Goal: Browse casually

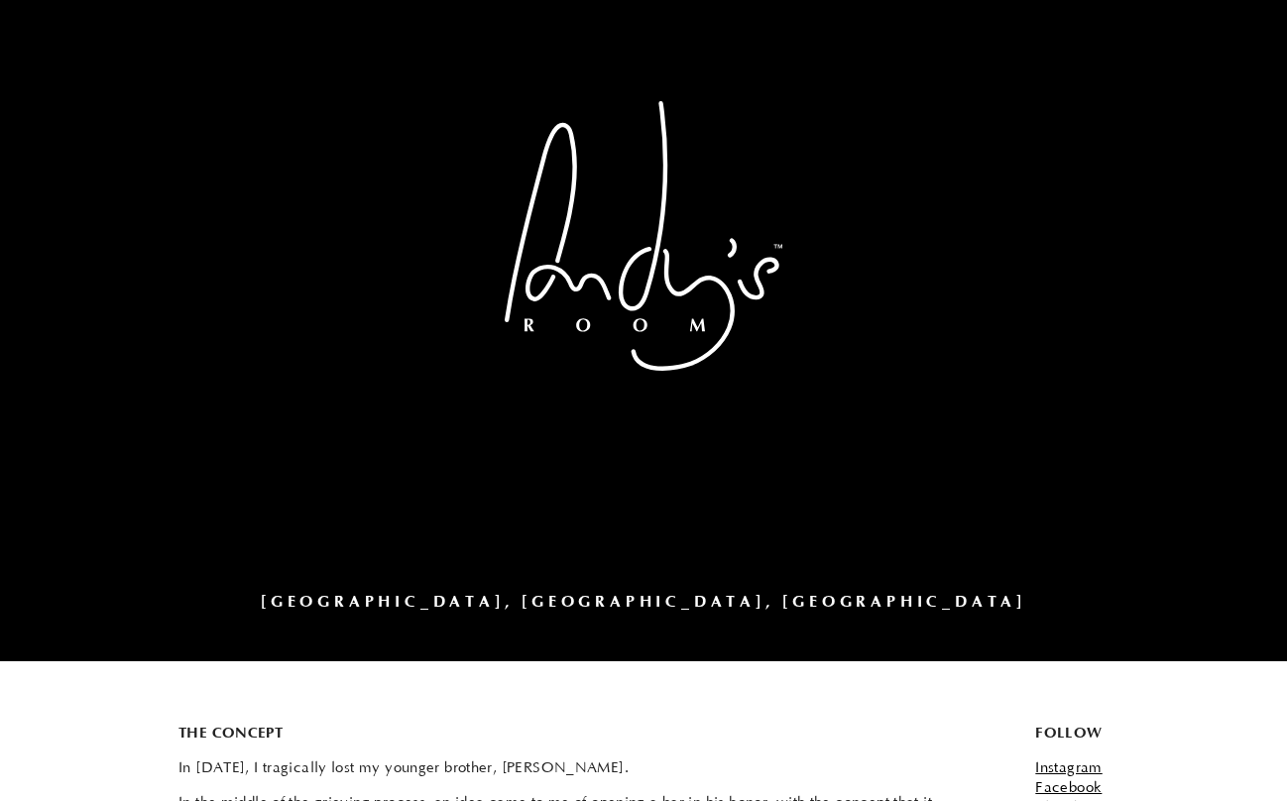
scroll to position [392, 0]
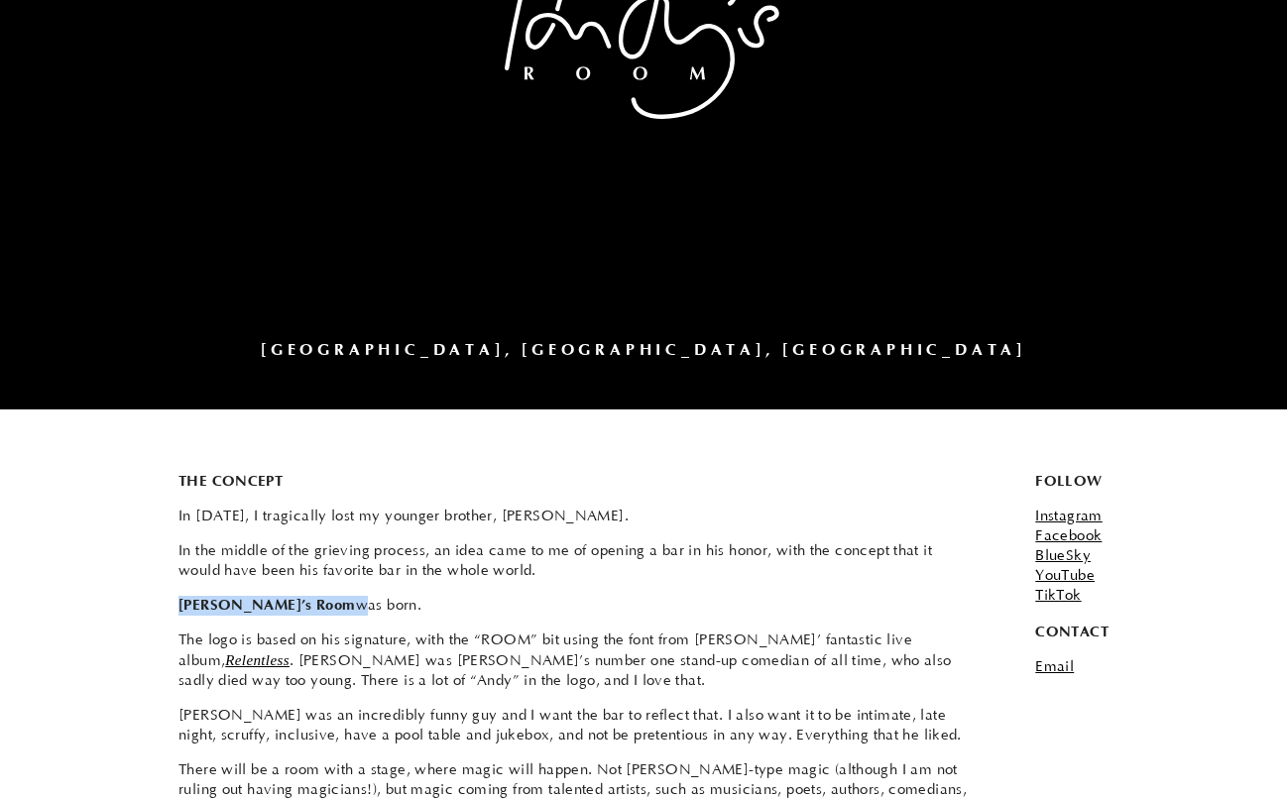
drag, startPoint x: 269, startPoint y: 608, endPoint x: 165, endPoint y: 607, distance: 104.1
click at [165, 607] on section "The Concept In [DATE], I tragically lost my younger brother, [PERSON_NAME]. In …" at bounding box center [577, 641] width 857 height 462
copy p "[PERSON_NAME]’s Room"
